Goal: Transaction & Acquisition: Purchase product/service

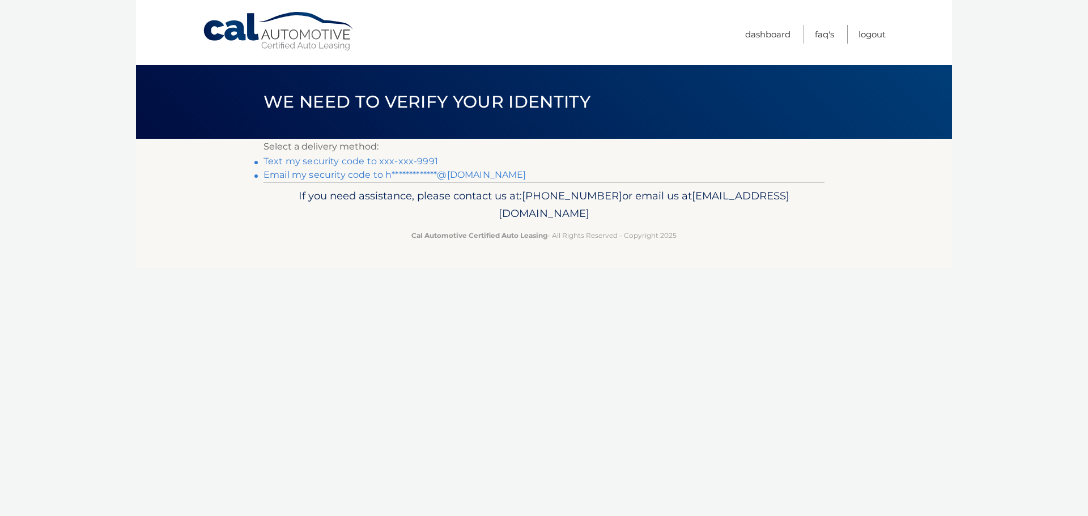
click at [430, 160] on link "Text my security code to xxx-xxx-9991" at bounding box center [351, 161] width 175 height 11
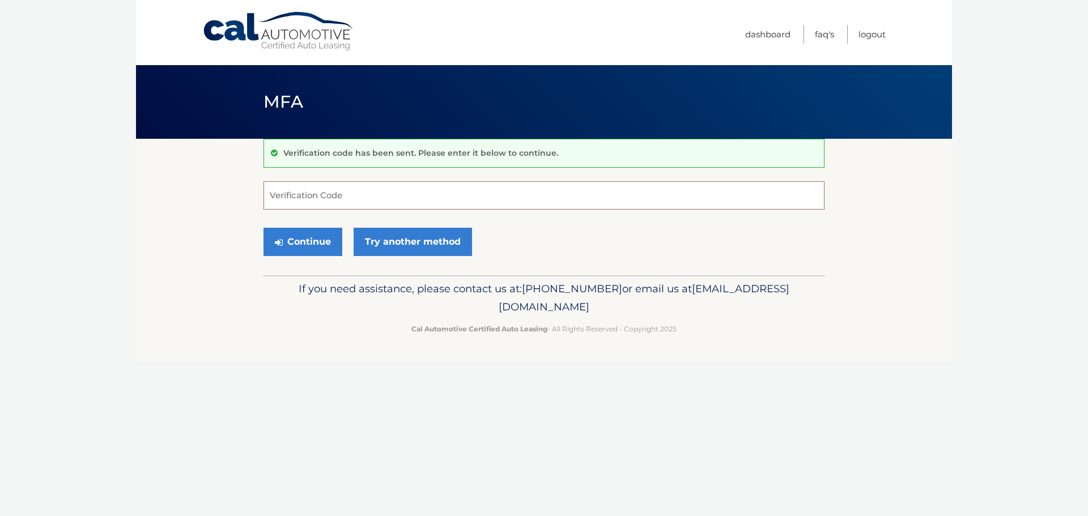
click at [396, 192] on input "Verification Code" at bounding box center [544, 195] width 561 height 28
click at [392, 197] on input "Verification Code" at bounding box center [544, 195] width 561 height 28
type input "180336"
click at [303, 232] on button "Continue" at bounding box center [303, 242] width 79 height 28
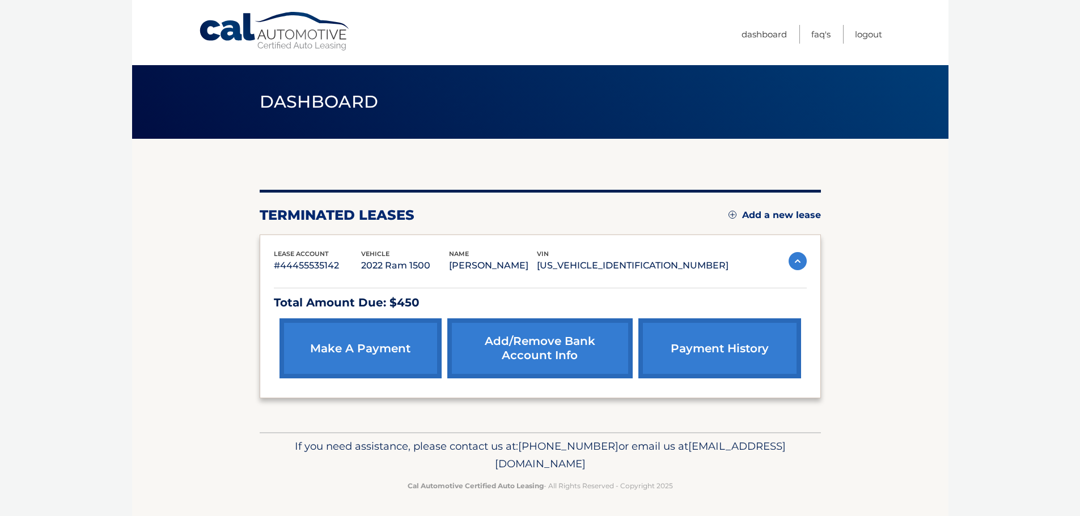
scroll to position [2, 0]
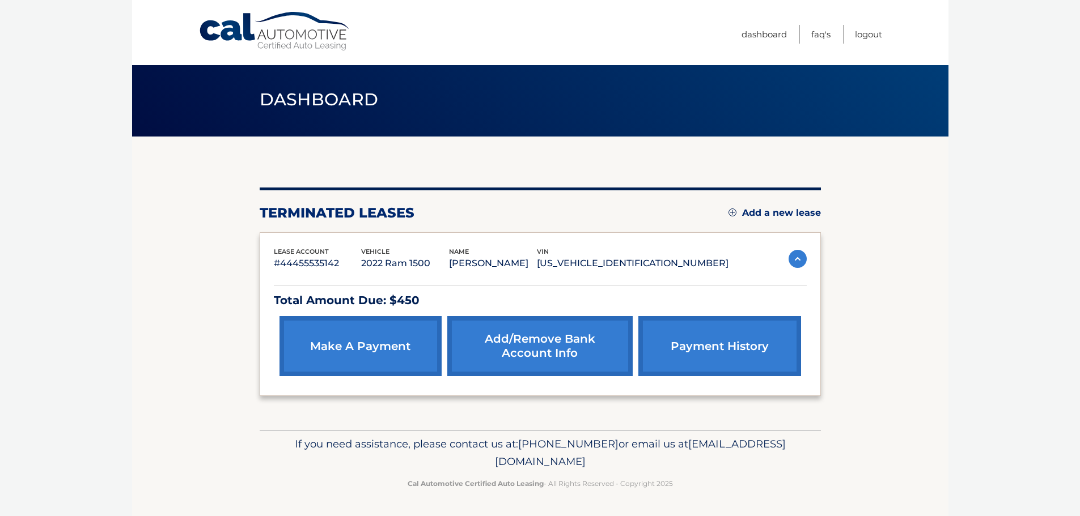
click at [370, 299] on p "Total Amount Due: $450" at bounding box center [540, 301] width 533 height 20
click at [755, 41] on link "Dashboard" at bounding box center [763, 34] width 45 height 19
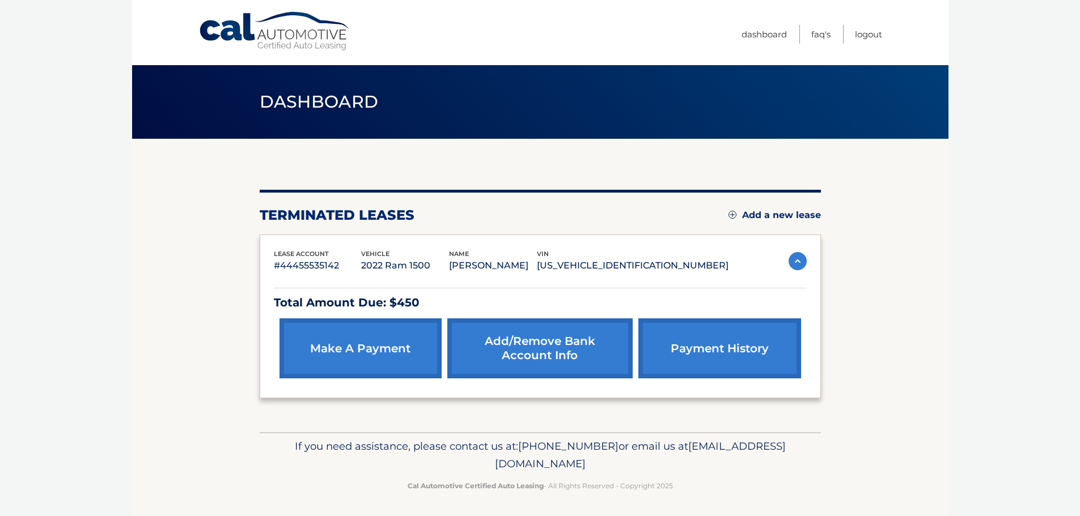
scroll to position [2, 0]
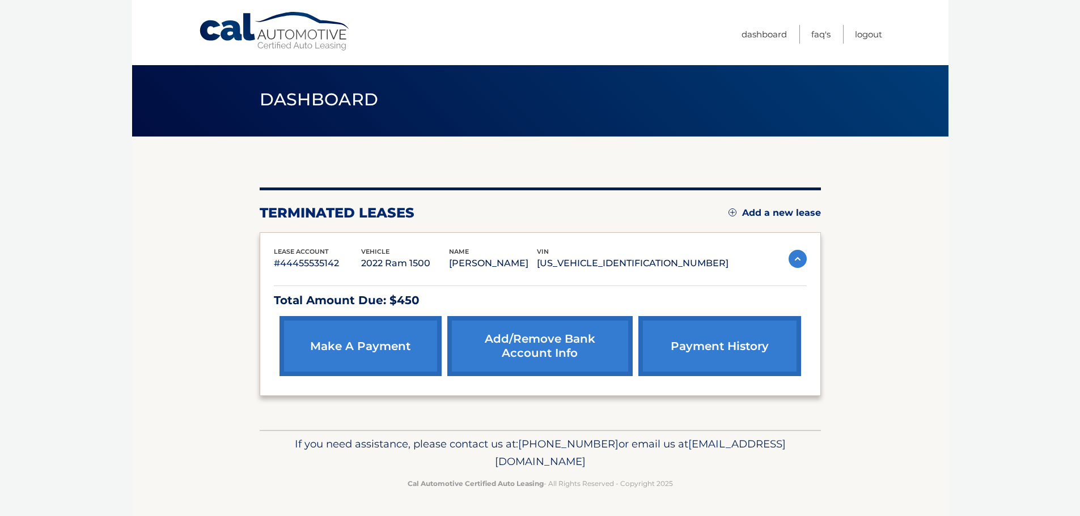
click at [735, 337] on link "payment history" at bounding box center [719, 346] width 162 height 60
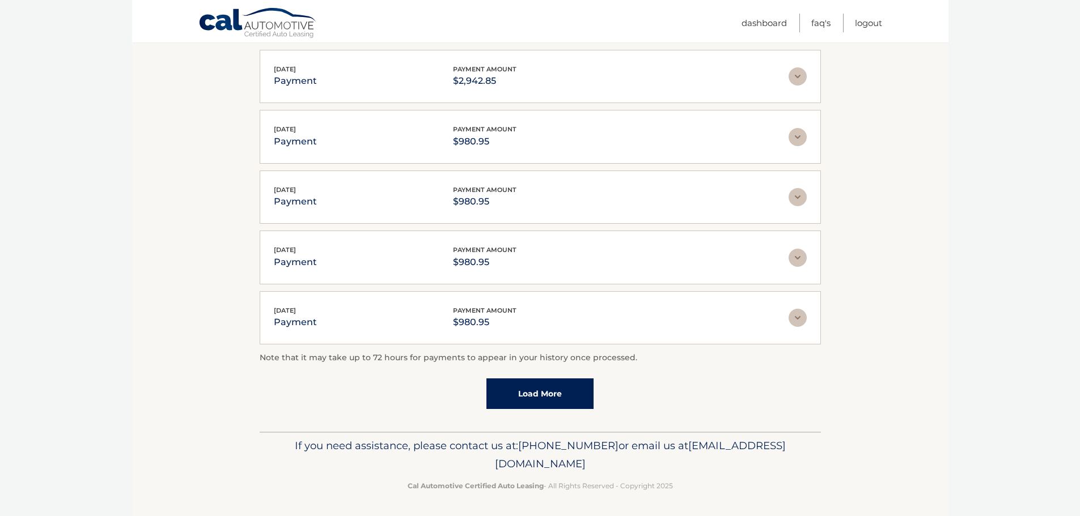
scroll to position [228, 0]
click at [532, 395] on link "Load More" at bounding box center [539, 392] width 107 height 31
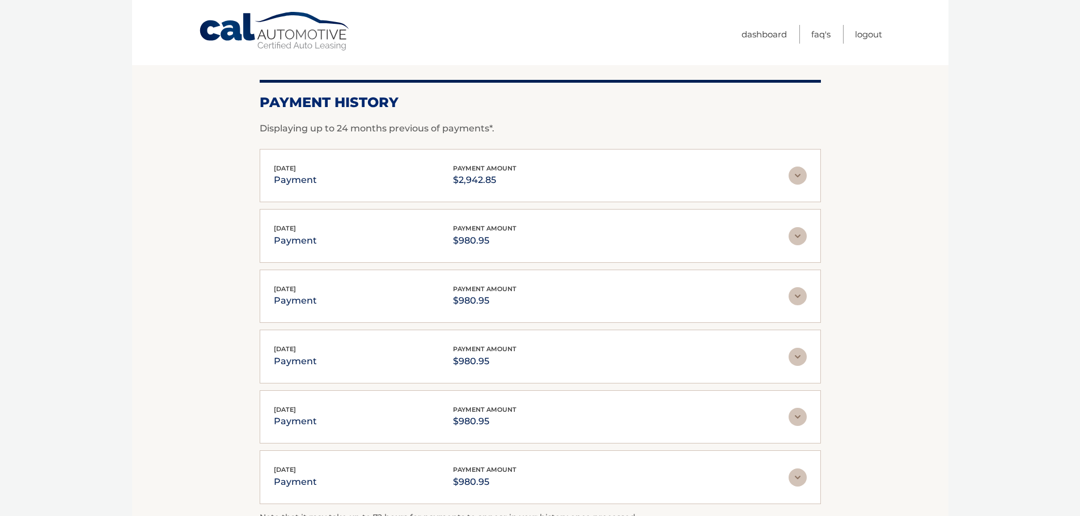
scroll to position [2, 0]
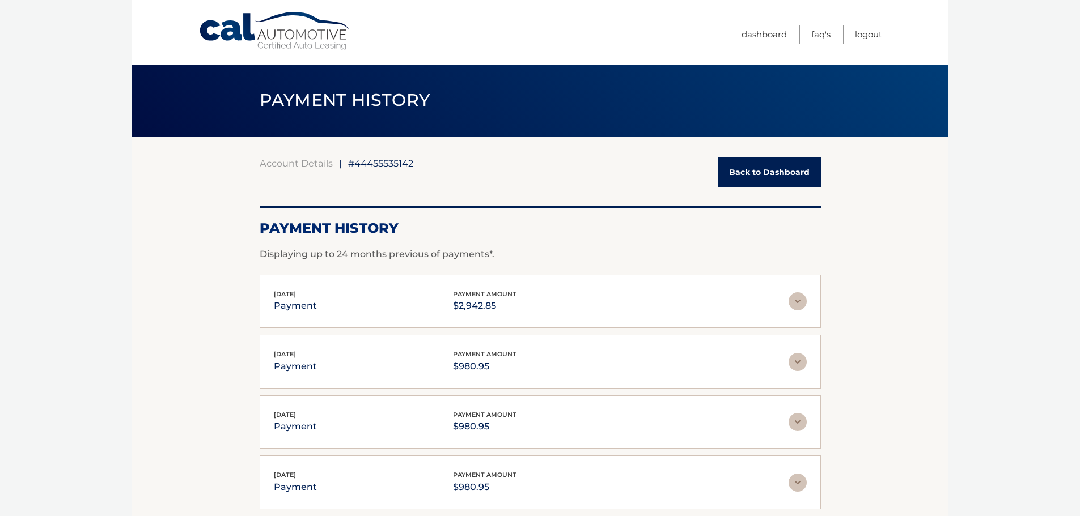
click at [756, 180] on link "Back to Dashboard" at bounding box center [768, 173] width 103 height 30
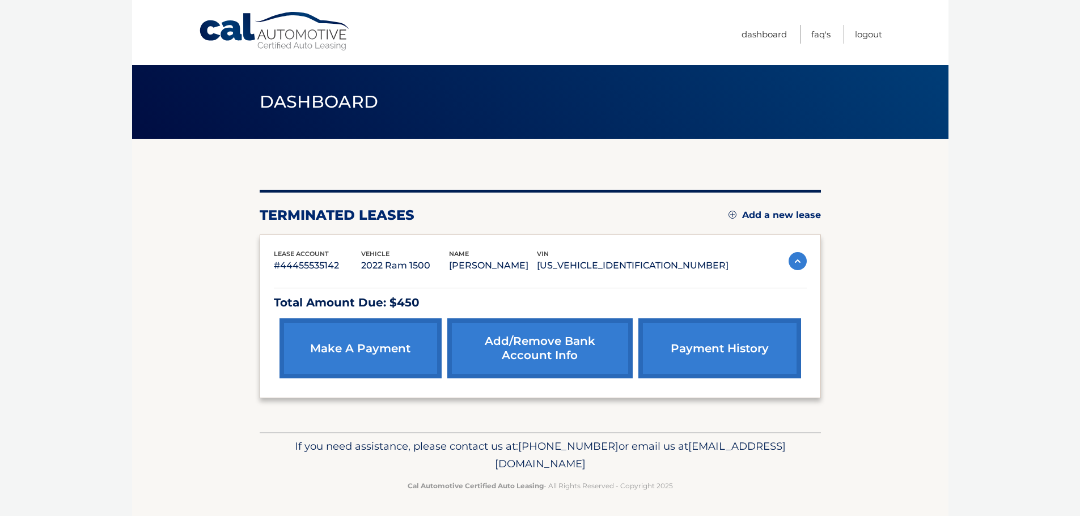
click at [343, 360] on link "make a payment" at bounding box center [360, 348] width 162 height 60
click at [385, 345] on link "make a payment" at bounding box center [360, 348] width 162 height 60
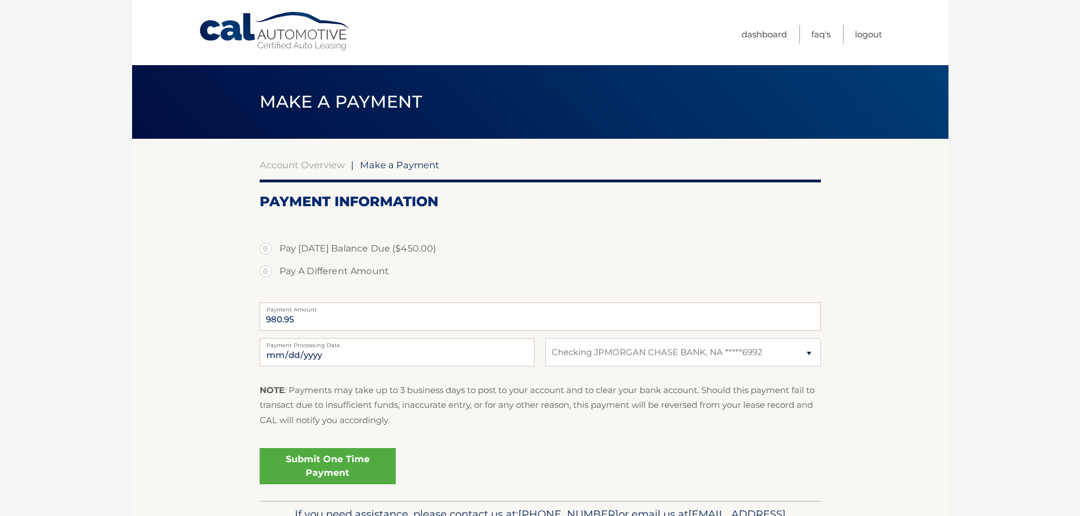
select select "ZTg0MjcwYzUtNjlhMS00NDE4LWEwZGMtN2FhMTYxZjAyYTQ5"
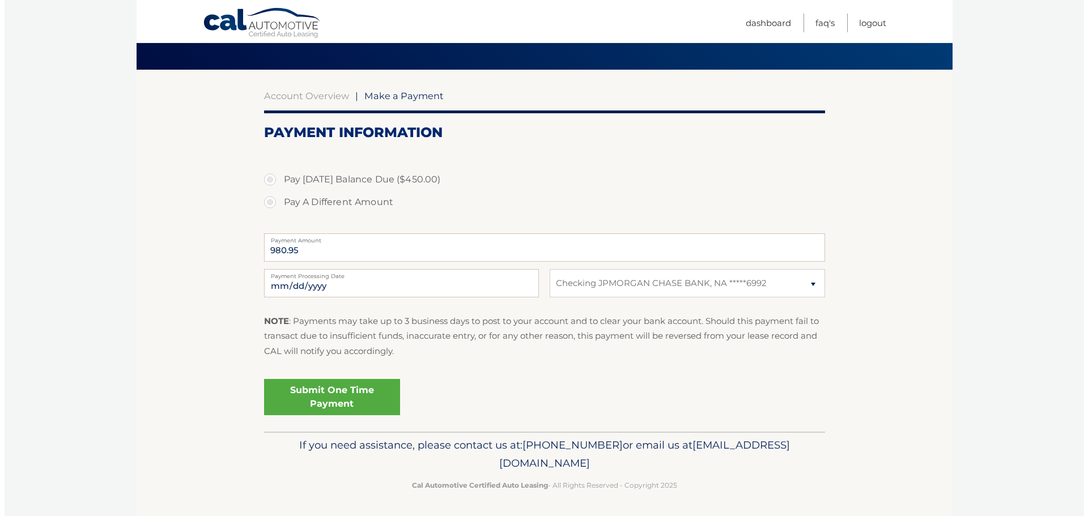
scroll to position [70, 0]
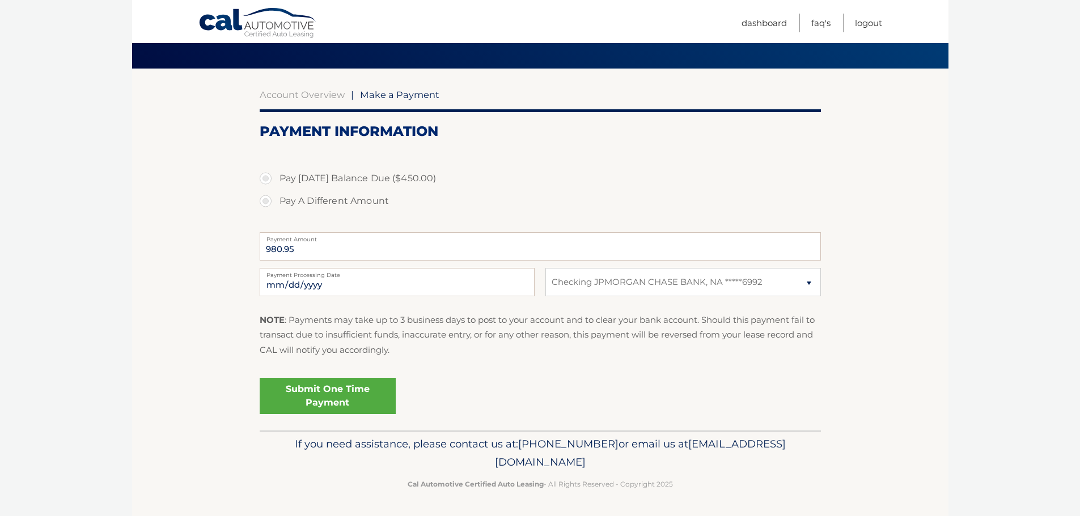
click at [266, 179] on label "Pay Today's Balance Due ($450.00)" at bounding box center [540, 178] width 561 height 23
click at [266, 179] on input "Pay Today's Balance Due ($450.00)" at bounding box center [269, 176] width 11 height 18
radio input "true"
type input "450.00"
click at [350, 393] on link "Submit One Time Payment" at bounding box center [328, 396] width 136 height 36
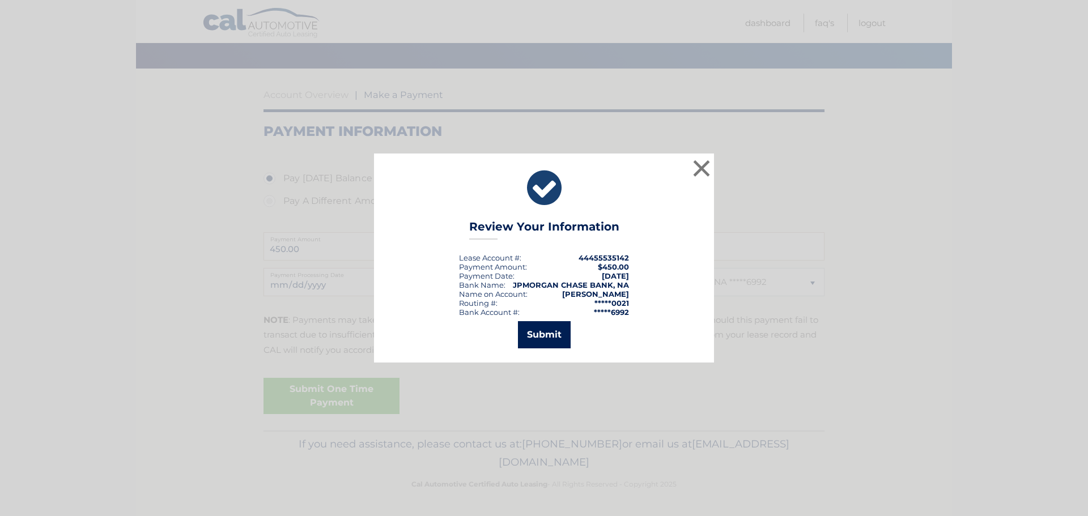
click at [551, 339] on button "Submit" at bounding box center [544, 334] width 53 height 27
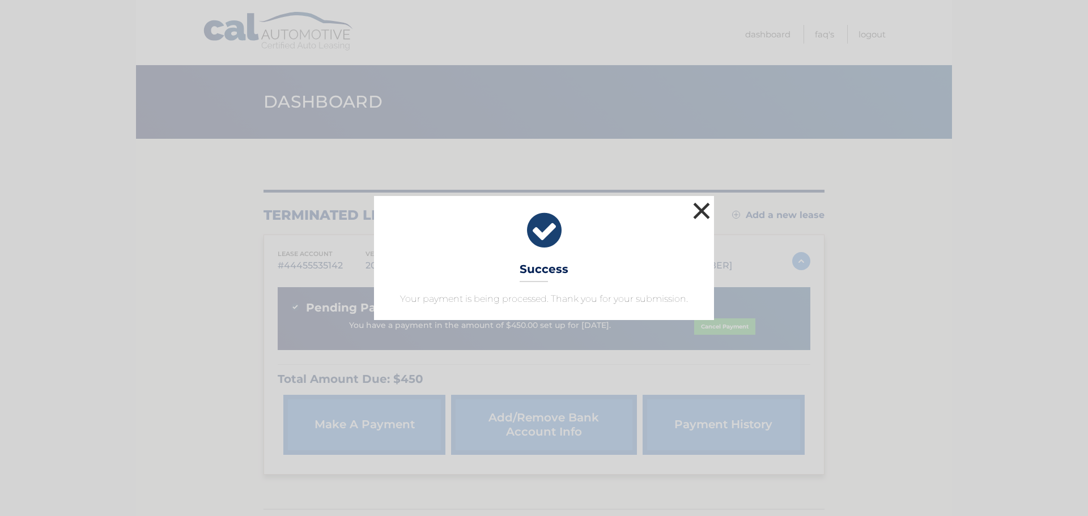
click at [703, 209] on button "×" at bounding box center [701, 210] width 23 height 23
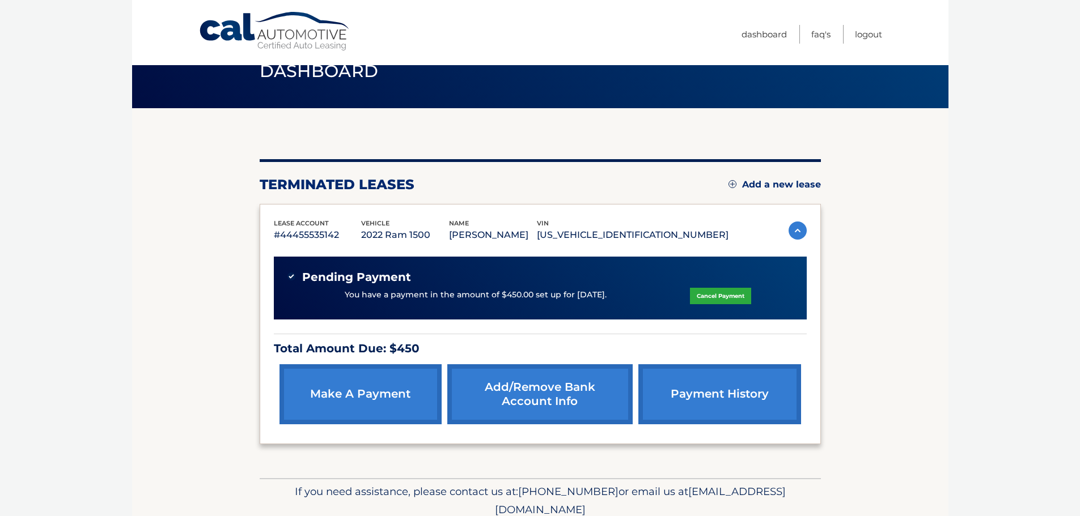
scroll to position [57, 0]
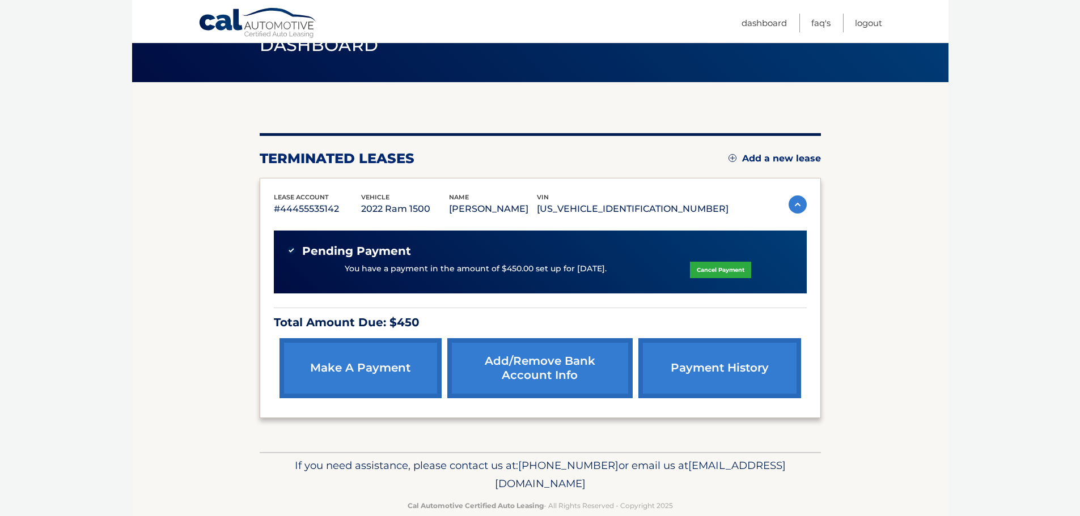
click at [794, 198] on img at bounding box center [797, 205] width 18 height 18
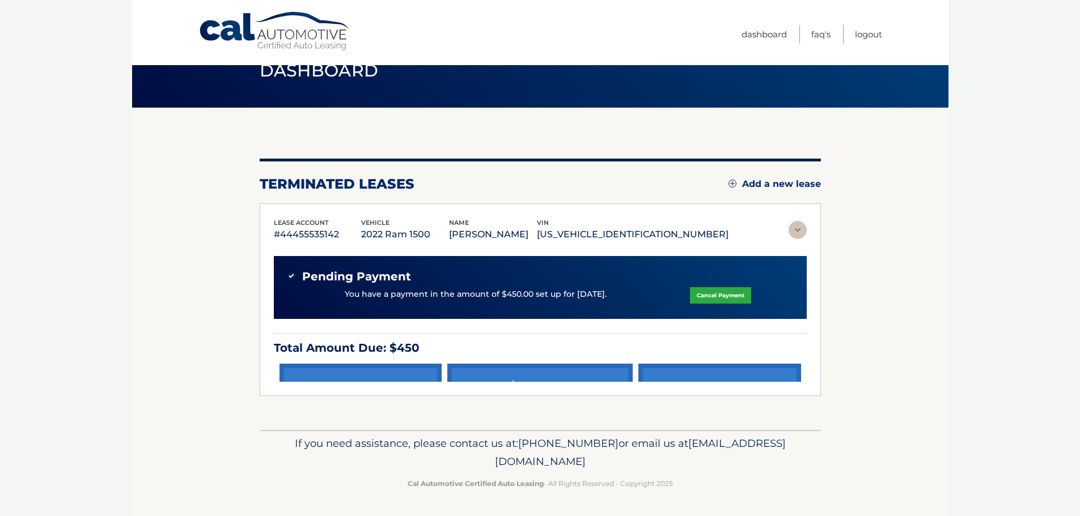
scroll to position [0, 0]
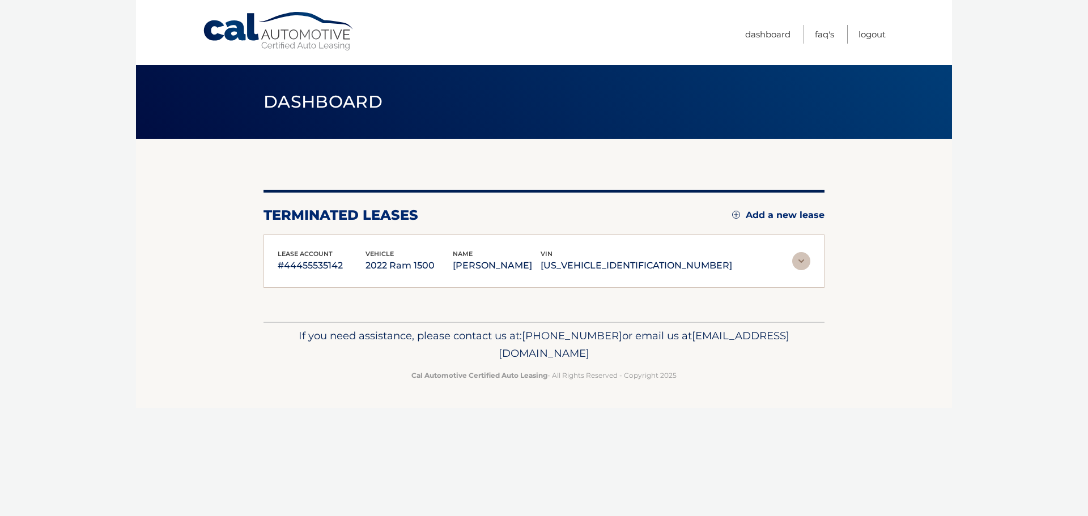
click at [804, 263] on img at bounding box center [801, 261] width 18 height 18
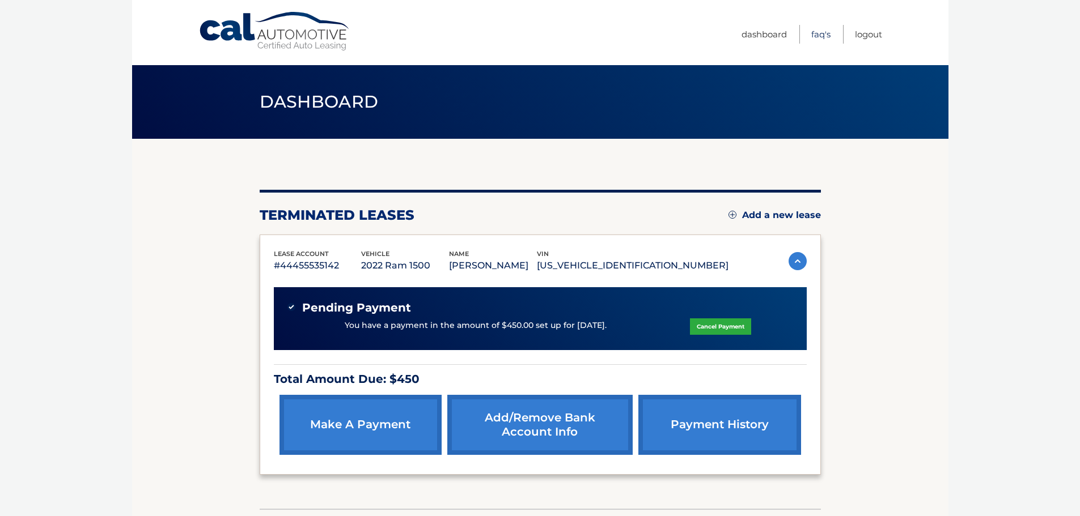
click at [817, 35] on link "FAQ's" at bounding box center [820, 34] width 19 height 19
